Goal: Check status: Verify the current state of an ongoing process or item

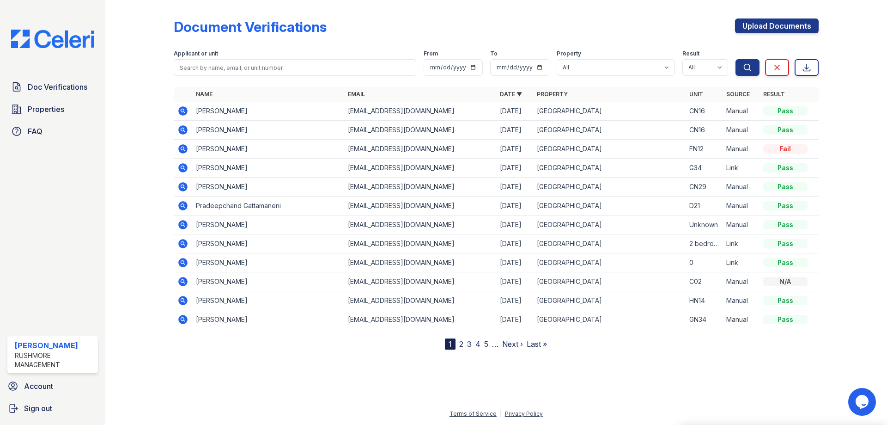
click at [181, 147] on icon at bounding box center [182, 148] width 11 height 11
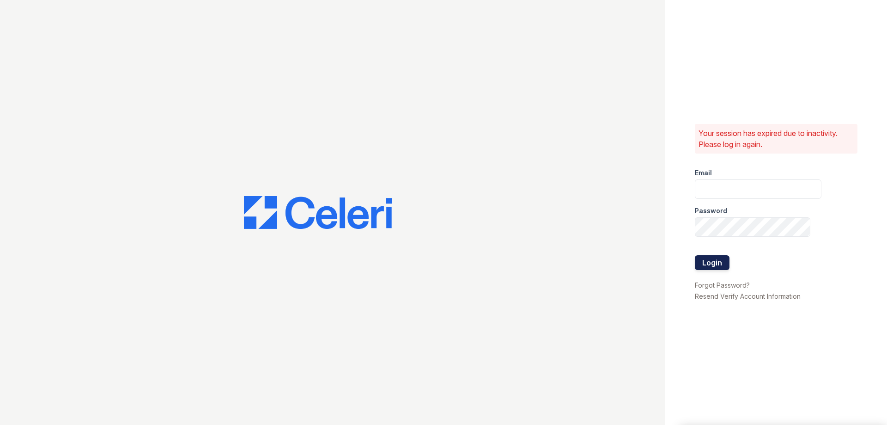
type input "[EMAIL_ADDRESS][DOMAIN_NAME]"
click at [711, 259] on button "Login" at bounding box center [712, 262] width 35 height 15
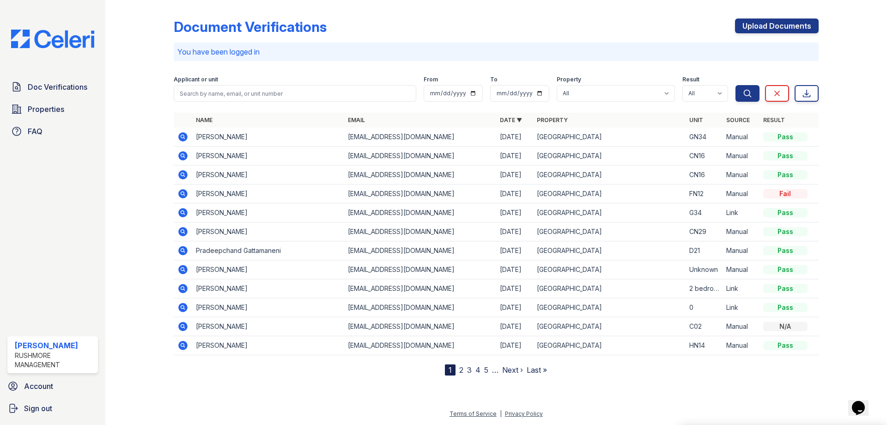
click at [183, 195] on icon at bounding box center [182, 193] width 11 height 11
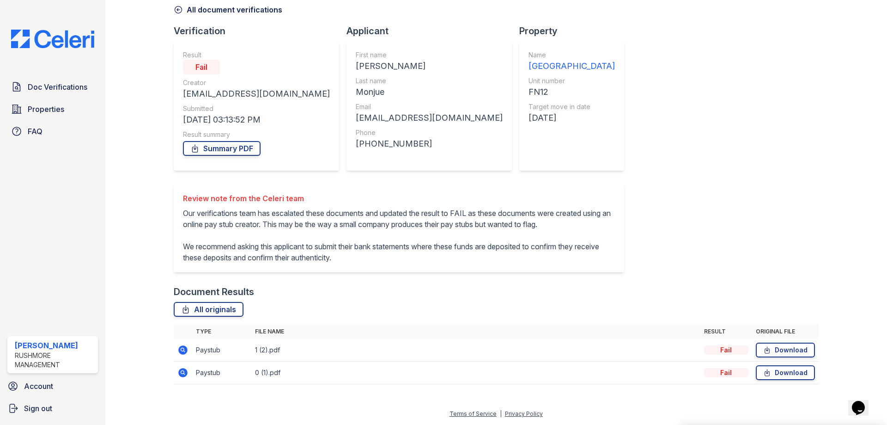
scroll to position [55, 0]
click at [183, 347] on icon at bounding box center [182, 349] width 9 height 9
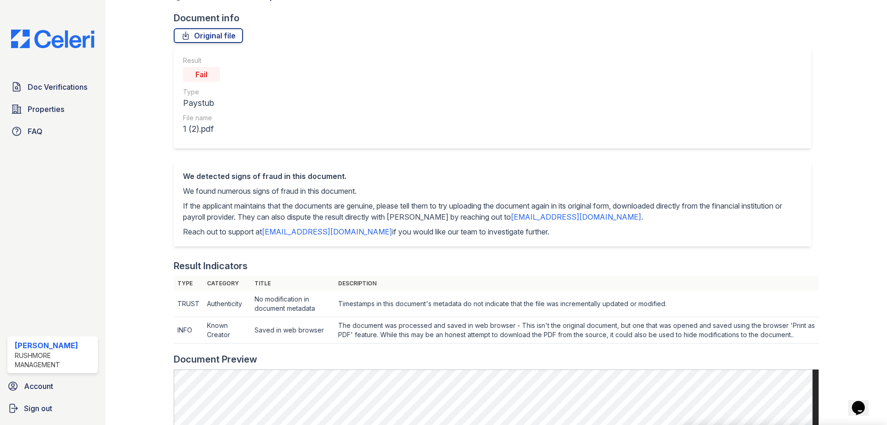
scroll to position [231, 0]
